Goal: Connect with others: Connect with others

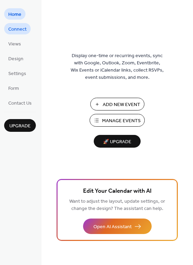
click at [16, 28] on span "Connect" at bounding box center [17, 29] width 18 height 7
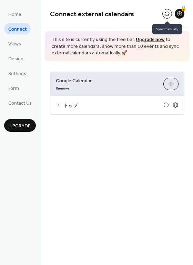
click at [167, 14] on button at bounding box center [167, 14] width 10 height 10
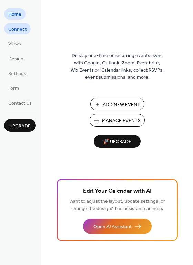
click at [19, 26] on span "Connect" at bounding box center [17, 29] width 18 height 7
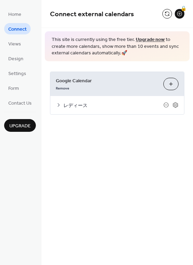
click at [173, 15] on div "🔒" at bounding box center [173, 14] width 22 height 10
click at [170, 15] on button at bounding box center [167, 14] width 10 height 10
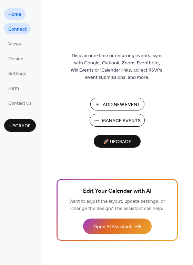
click at [17, 28] on span "Connect" at bounding box center [17, 29] width 18 height 7
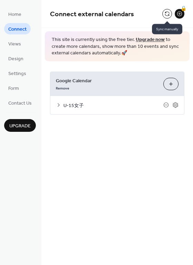
click at [169, 13] on button at bounding box center [167, 14] width 10 height 10
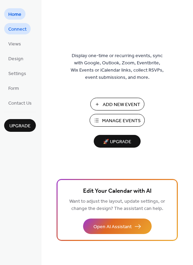
click at [22, 28] on span "Connect" at bounding box center [17, 29] width 18 height 7
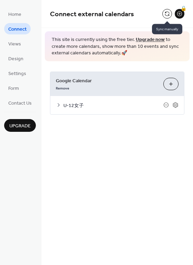
click at [168, 14] on button at bounding box center [167, 14] width 10 height 10
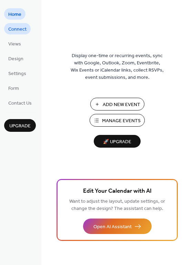
click at [18, 30] on span "Connect" at bounding box center [17, 29] width 18 height 7
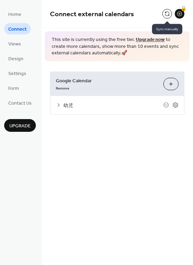
click at [166, 12] on button at bounding box center [167, 14] width 10 height 10
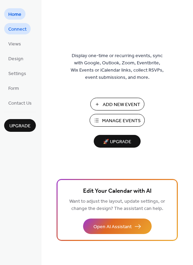
click at [19, 28] on span "Connect" at bounding box center [17, 29] width 18 height 7
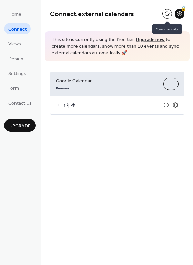
click at [166, 12] on button at bounding box center [167, 14] width 10 height 10
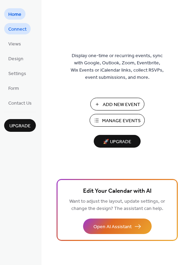
click at [23, 30] on span "Connect" at bounding box center [17, 29] width 18 height 7
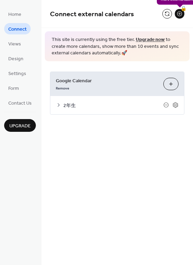
click at [175, 10] on div "🔒" at bounding box center [180, 14] width 10 height 10
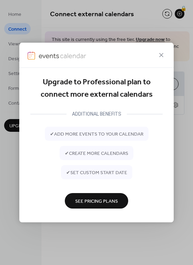
click at [168, 13] on div "Upgrade to Professional plan to connect more external calendars ADDITIONAL BENE…" at bounding box center [96, 132] width 193 height 265
click at [160, 57] on icon at bounding box center [161, 55] width 8 height 8
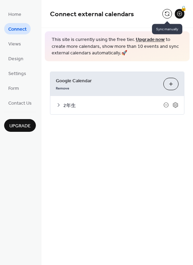
click at [165, 16] on button at bounding box center [167, 14] width 10 height 10
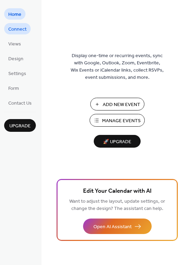
click at [19, 31] on span "Connect" at bounding box center [17, 29] width 18 height 7
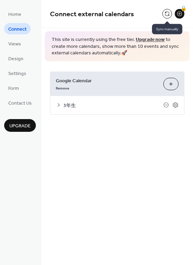
click at [166, 12] on button at bounding box center [167, 14] width 10 height 10
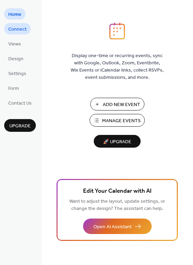
click at [18, 29] on span "Connect" at bounding box center [17, 29] width 18 height 7
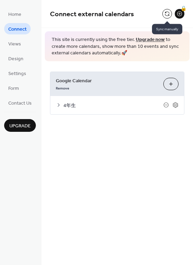
click at [165, 15] on button at bounding box center [167, 14] width 10 height 10
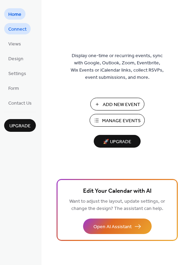
click at [22, 32] on span "Connect" at bounding box center [17, 29] width 18 height 7
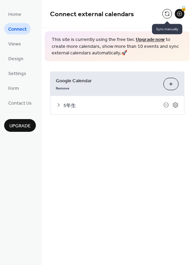
click at [164, 15] on button at bounding box center [167, 14] width 10 height 10
